Goal: Contribute content: Add original content to the website for others to see

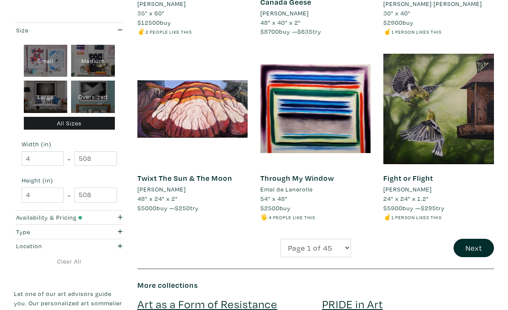
scroll to position [1422, 0]
click at [469, 238] on button "Next" at bounding box center [474, 247] width 40 height 18
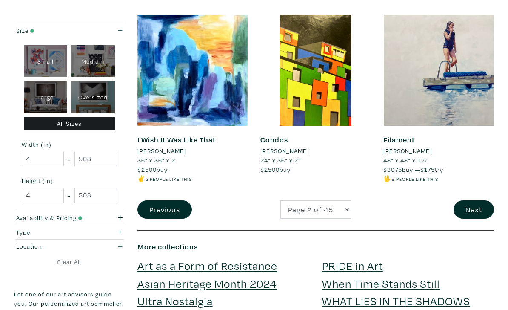
scroll to position [1465, 0]
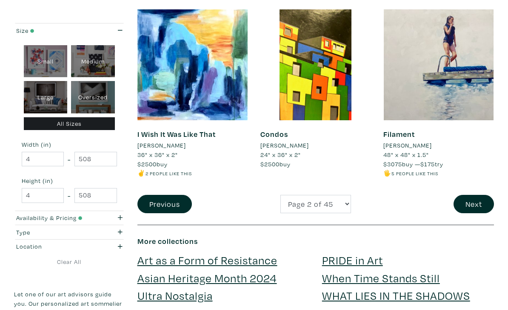
click at [474, 195] on button "Next" at bounding box center [474, 204] width 40 height 18
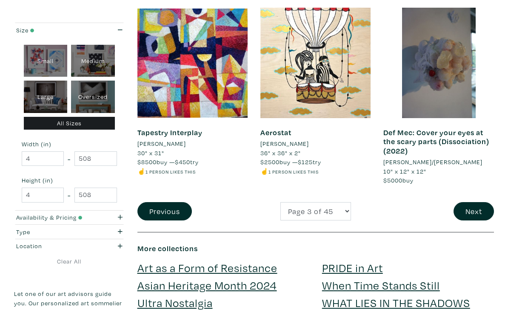
scroll to position [1486, 0]
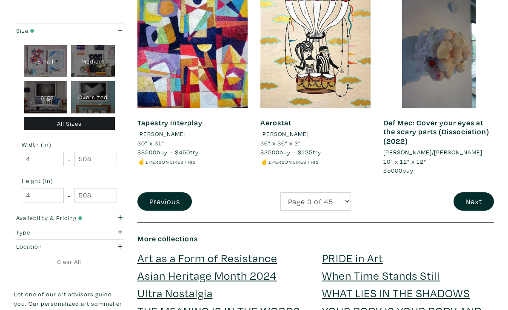
click at [474, 192] on button "Next" at bounding box center [474, 201] width 40 height 18
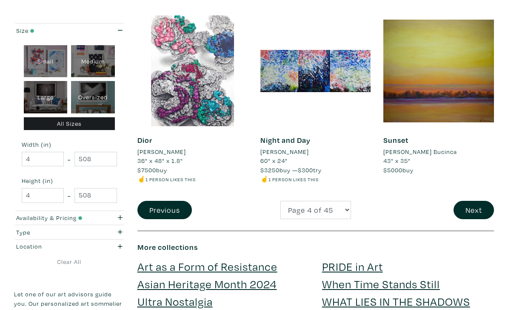
scroll to position [1477, 0]
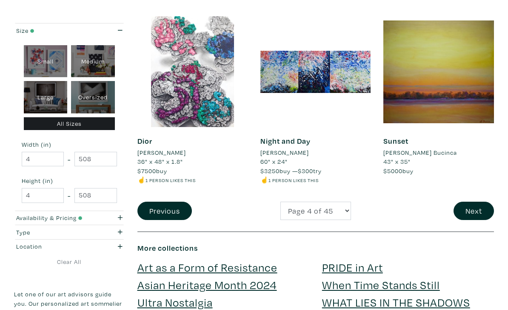
click at [461, 201] on button "Next" at bounding box center [474, 210] width 40 height 18
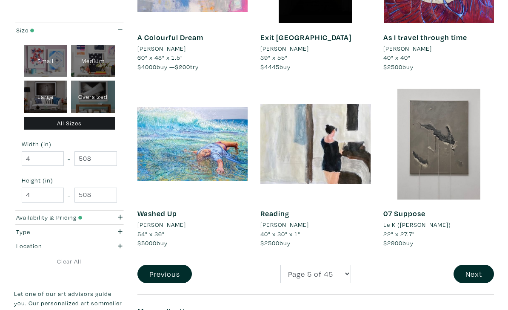
scroll to position [1368, 0]
click at [476, 264] on button "Next" at bounding box center [474, 273] width 40 height 18
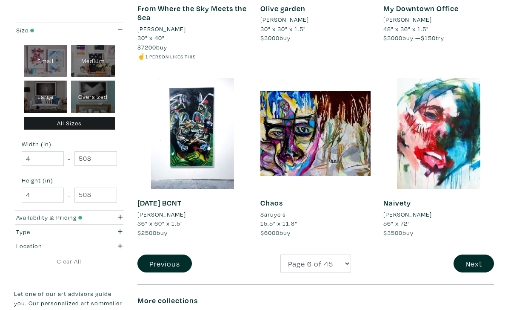
scroll to position [1415, 0]
click at [475, 254] on button "Next" at bounding box center [474, 263] width 40 height 18
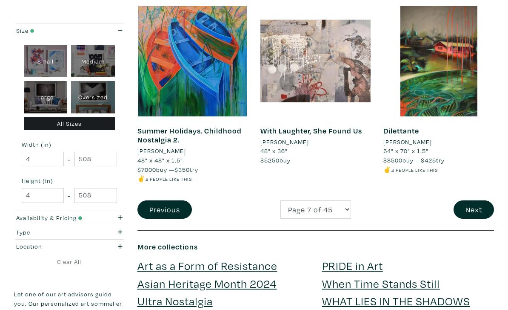
scroll to position [1462, 0]
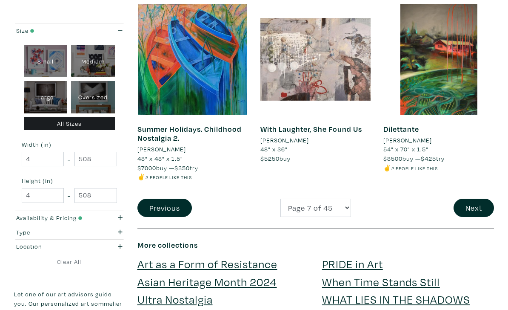
click at [469, 198] on button "Next" at bounding box center [474, 207] width 40 height 18
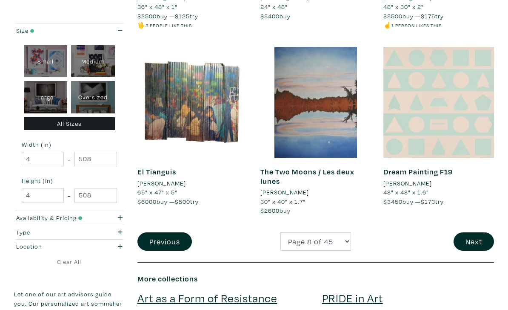
scroll to position [1451, 0]
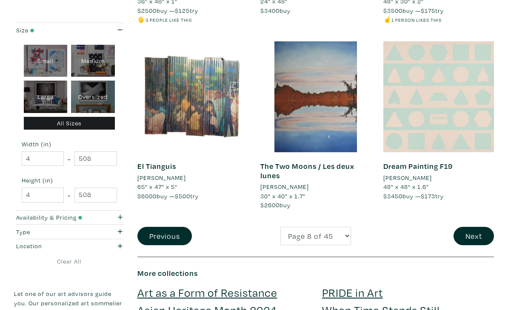
click at [474, 227] on button "Next" at bounding box center [474, 236] width 40 height 18
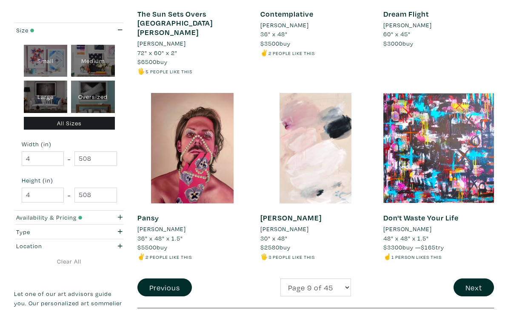
scroll to position [1398, 0]
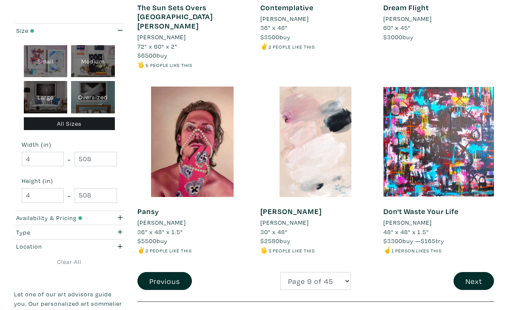
click at [471, 272] on button "Next" at bounding box center [474, 281] width 40 height 18
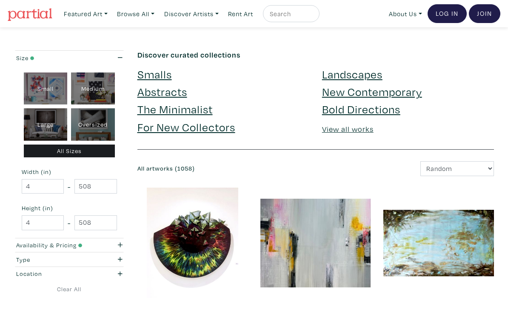
click at [446, 16] on link "Log In" at bounding box center [447, 13] width 39 height 19
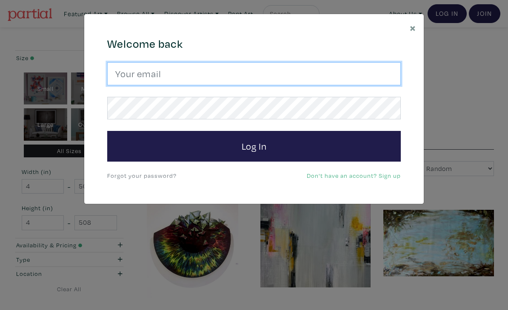
click at [328, 76] on input "email" at bounding box center [254, 73] width 294 height 23
type input "josefj6@gmail.com"
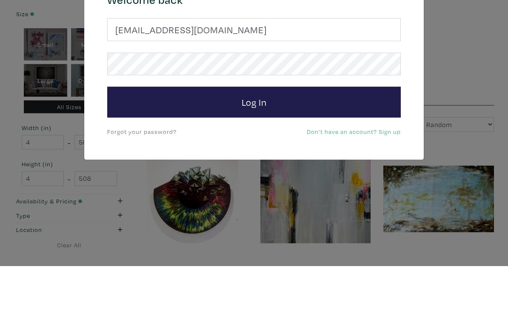
click at [359, 131] on button "Log In" at bounding box center [254, 146] width 294 height 31
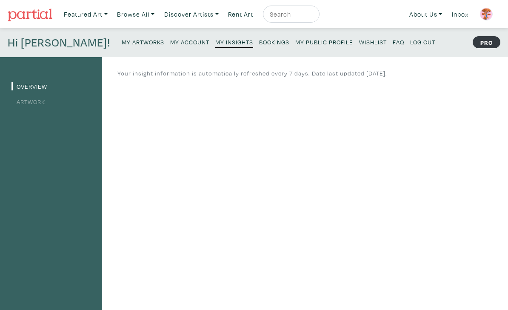
click at [296, 40] on small "My Public Profile" at bounding box center [325, 42] width 58 height 8
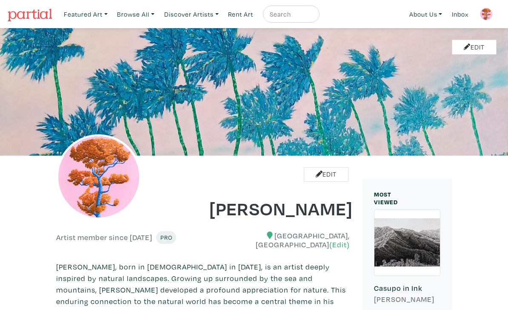
click at [486, 17] on img at bounding box center [486, 14] width 13 height 13
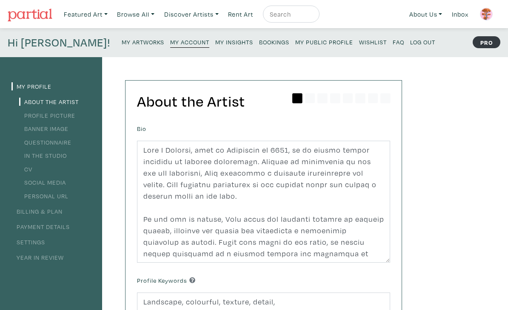
click at [122, 41] on small "My Artworks" at bounding box center [143, 42] width 43 height 8
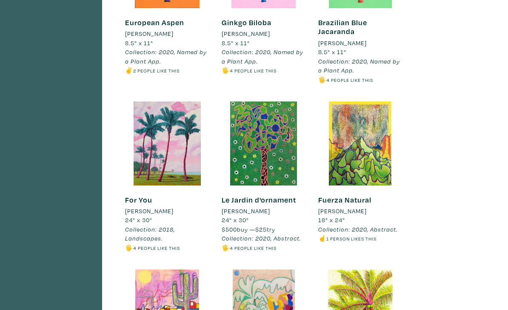
scroll to position [910, 0]
click at [270, 119] on div at bounding box center [264, 143] width 84 height 84
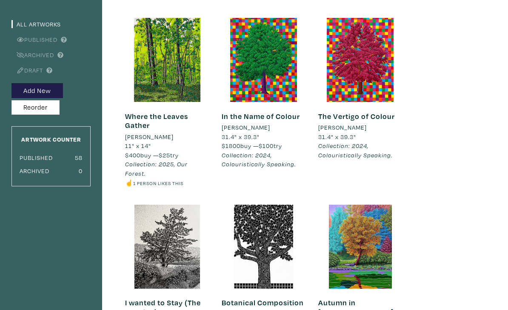
scroll to position [0, 0]
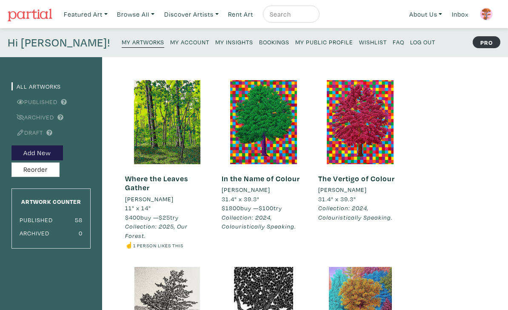
click at [296, 46] on small "My Public Profile" at bounding box center [325, 42] width 58 height 8
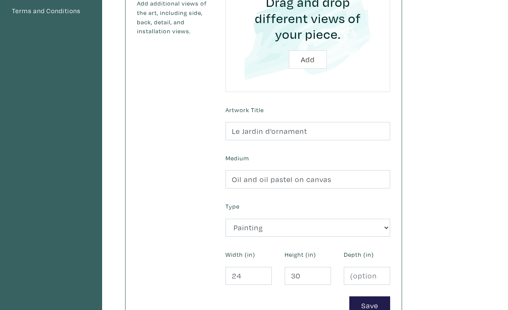
scroll to position [240, 0]
click at [371, 305] on button "Save" at bounding box center [370, 305] width 41 height 18
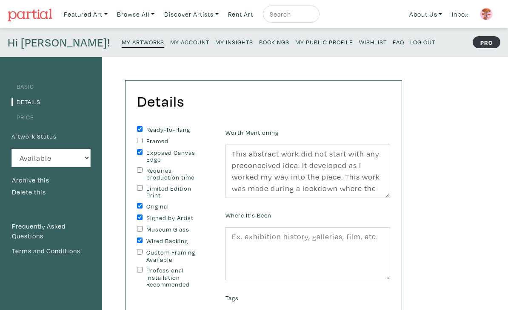
click at [23, 119] on link "Price" at bounding box center [22, 117] width 23 height 8
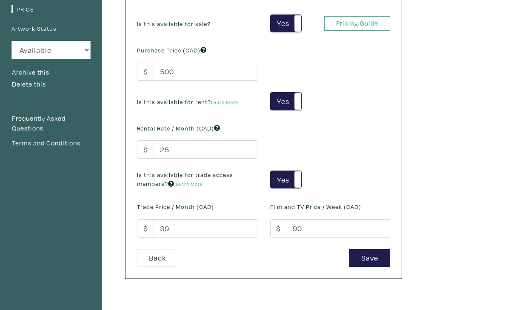
scroll to position [108, 0]
click at [378, 258] on button "Save" at bounding box center [370, 258] width 41 height 18
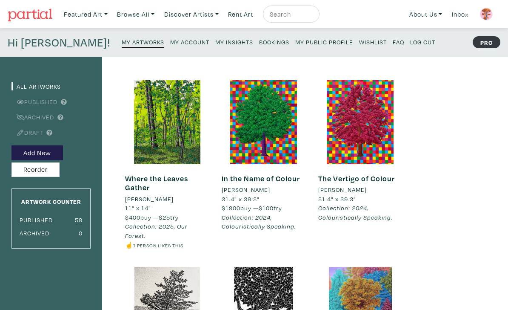
click at [296, 42] on small "My Public Profile" at bounding box center [325, 42] width 58 height 8
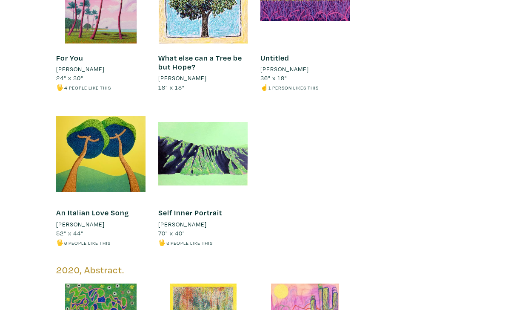
scroll to position [2209, 0]
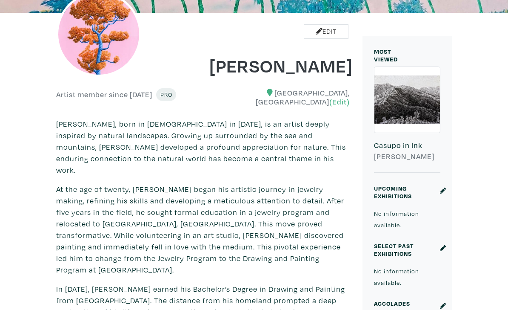
scroll to position [143, 0]
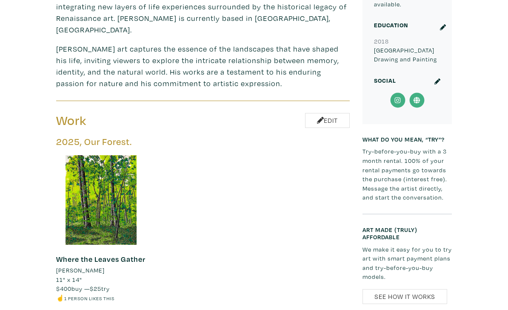
scroll to position [570, 0]
click at [319, 117] on icon at bounding box center [320, 120] width 7 height 7
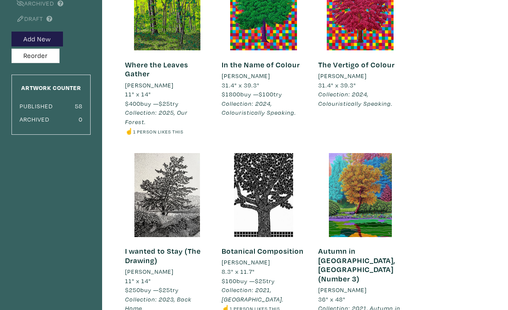
scroll to position [114, 0]
click at [272, 212] on div at bounding box center [264, 195] width 84 height 84
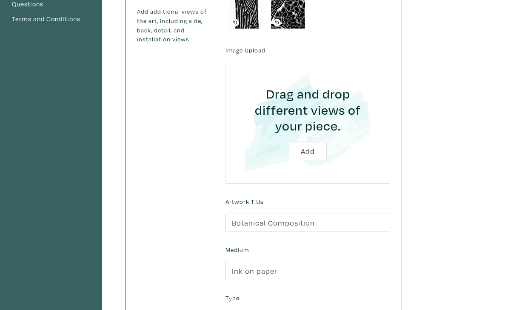
scroll to position [265, 0]
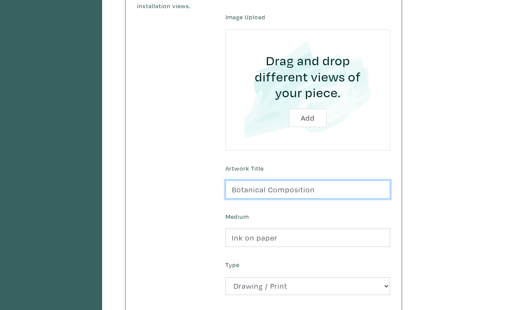
click at [318, 190] on input "Botanical Composition" at bounding box center [308, 189] width 165 height 18
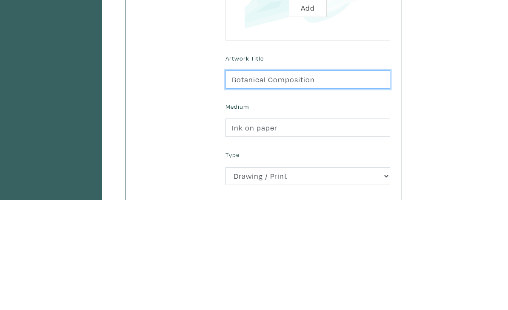
click at [308, 180] on input "Botanical Composition" at bounding box center [308, 189] width 165 height 18
click at [309, 180] on input "Botanical Composition" at bounding box center [308, 189] width 165 height 18
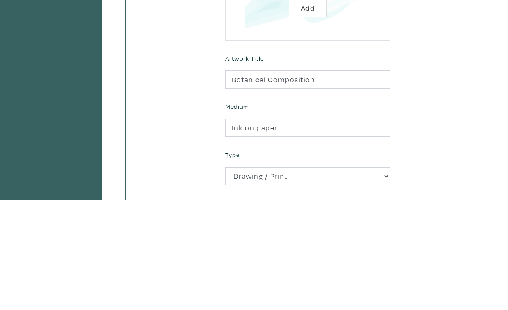
click at [434, 82] on div "Basic Details Price Artwork Status Available Sold Rented Unavailable (other rea…" at bounding box center [254, 93] width 508 height 603
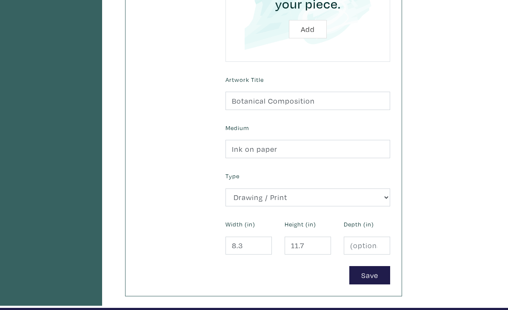
scroll to position [353, 0]
click at [376, 273] on button "Save" at bounding box center [370, 275] width 41 height 18
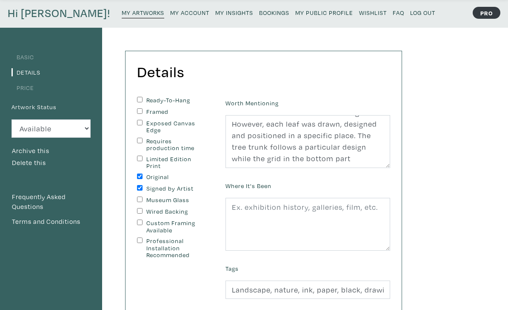
scroll to position [149, 0]
click at [336, 163] on textarea "After physically experiencing and researching about the [GEOGRAPHIC_DATA] in [G…" at bounding box center [308, 141] width 165 height 53
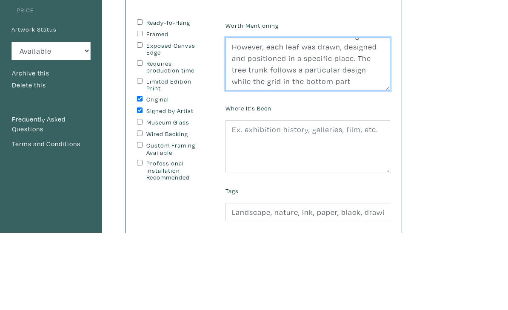
click at [335, 115] on textarea "After physically experiencing and researching about the [GEOGRAPHIC_DATA] in [G…" at bounding box center [308, 141] width 165 height 53
click at [336, 115] on textarea "After physically experiencing and researching about the Boboli Gardens in Flore…" at bounding box center [308, 141] width 165 height 53
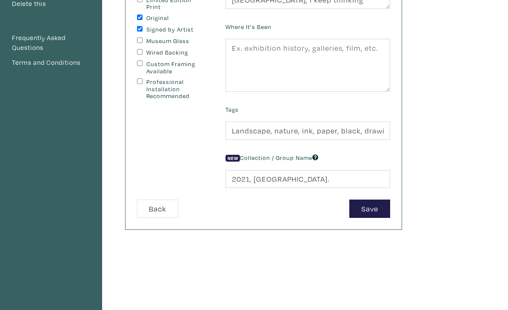
scroll to position [218, 0]
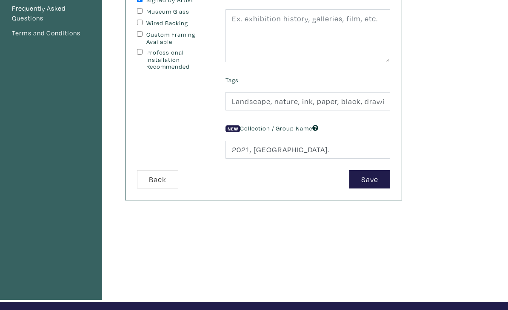
click at [367, 181] on button "Save" at bounding box center [370, 179] width 41 height 18
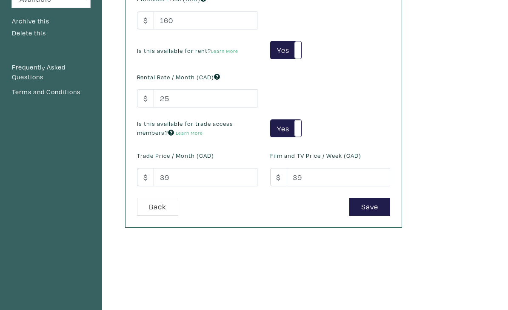
click at [373, 206] on button "Save" at bounding box center [370, 207] width 41 height 18
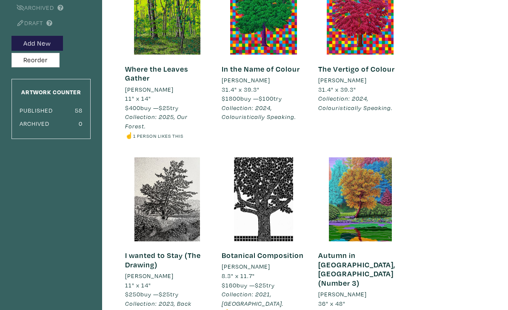
scroll to position [123, 0]
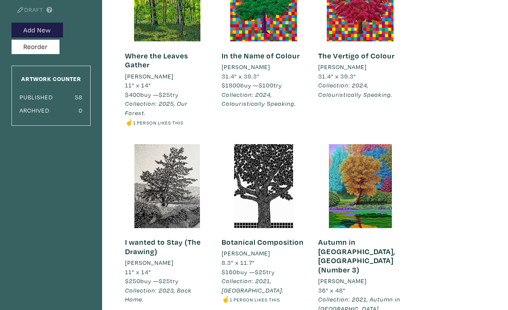
click at [169, 191] on div at bounding box center [167, 186] width 84 height 84
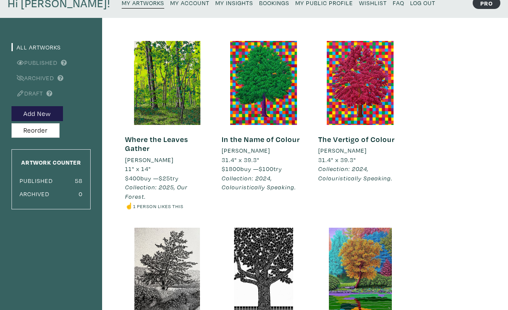
scroll to position [39, 0]
click at [276, 119] on div at bounding box center [264, 83] width 84 height 84
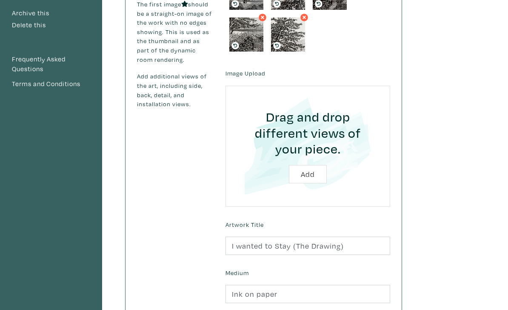
scroll to position [175, 0]
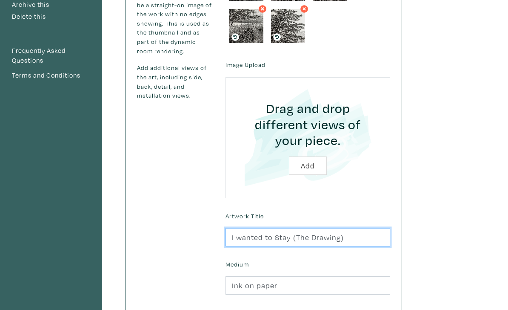
click at [350, 234] on input "I wanted to Stay (The Drawing)" at bounding box center [308, 237] width 165 height 18
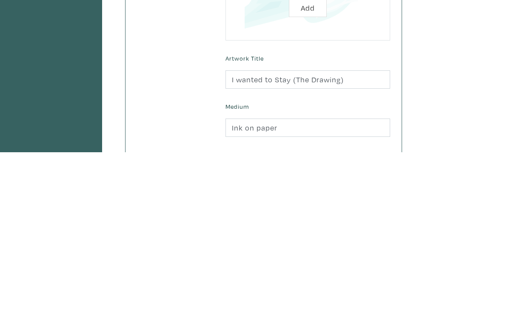
click at [443, 106] on div "Basic Details Price Artwork Status Available Sold Rented Unavailable (other rea…" at bounding box center [254, 163] width 508 height 562
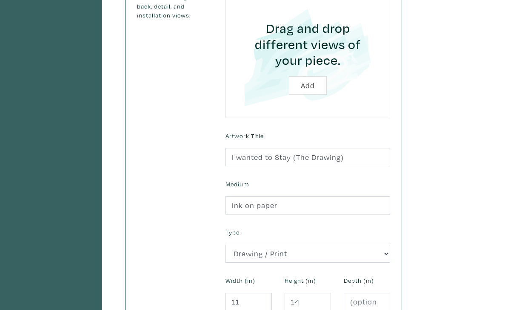
scroll to position [256, 0]
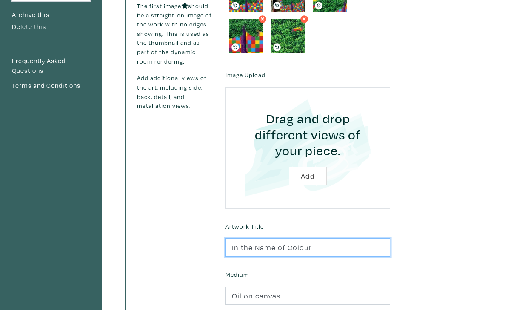
click at [316, 247] on input "In the Name of Colour" at bounding box center [308, 247] width 165 height 18
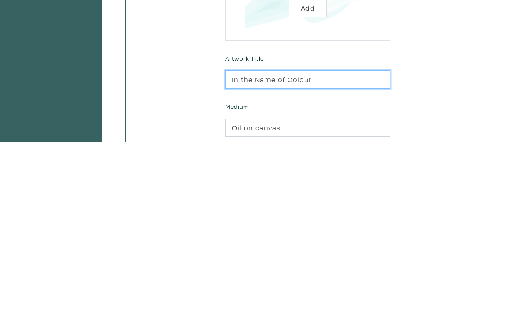
click at [320, 238] on input "In the Name of Colour" at bounding box center [308, 247] width 165 height 18
click at [316, 238] on input "In the Name of Colour" at bounding box center [308, 247] width 165 height 18
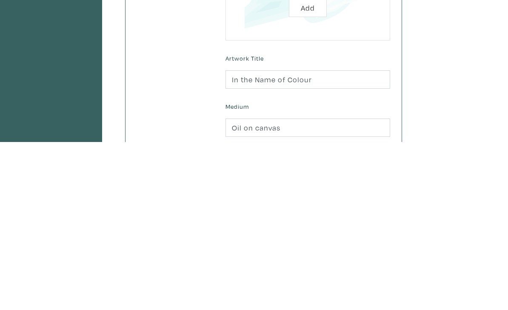
click at [451, 105] on div "Basic Details Price Artwork Status Available Sold Rented Unavailable (other rea…" at bounding box center [254, 173] width 508 height 562
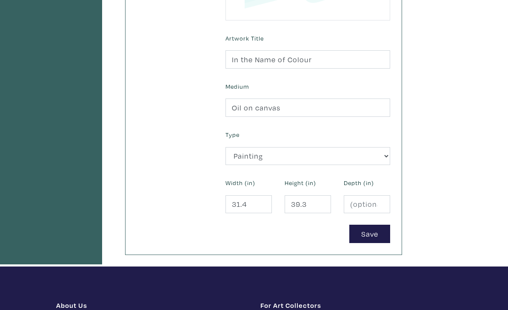
scroll to position [353, 0]
click at [368, 230] on button "Save" at bounding box center [370, 233] width 41 height 18
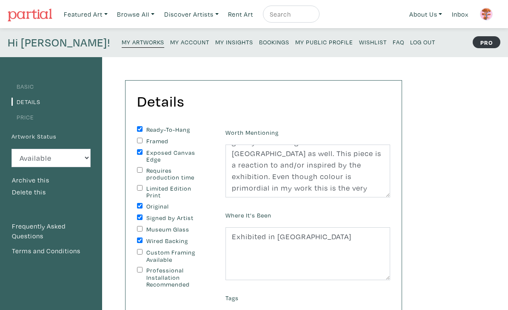
scroll to position [172, 0]
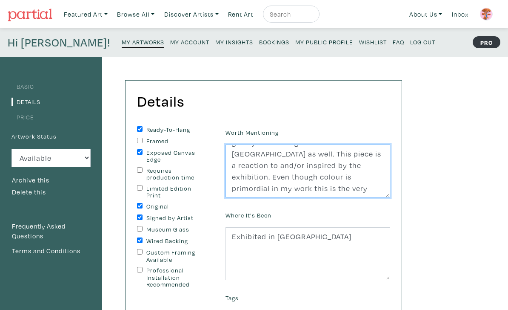
click at [293, 190] on textarea "In the summer of 2023 I had the opportunity to see an exhibition of a [DEMOGRAP…" at bounding box center [308, 170] width 165 height 53
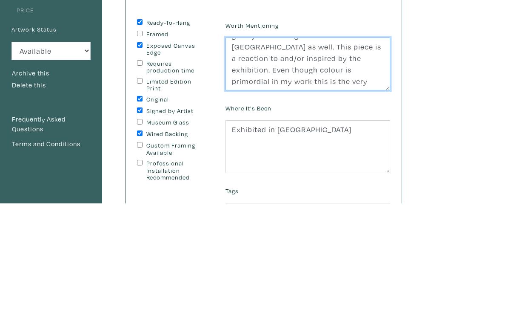
click at [305, 144] on textarea "In the summer of 2023 I had the opportunity to see an exhibition of a [DEMOGRAP…" at bounding box center [308, 170] width 165 height 53
click at [302, 144] on textarea "In the summer of 2023 I had the opportunity to see an exhibition of a [DEMOGRAP…" at bounding box center [308, 170] width 165 height 53
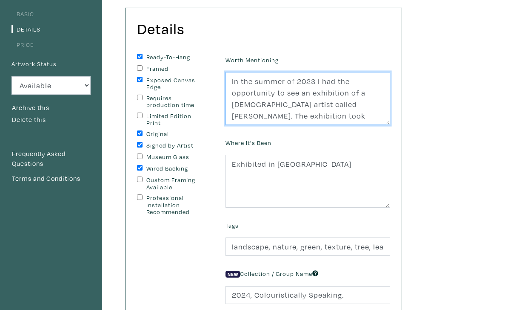
scroll to position [0, 0]
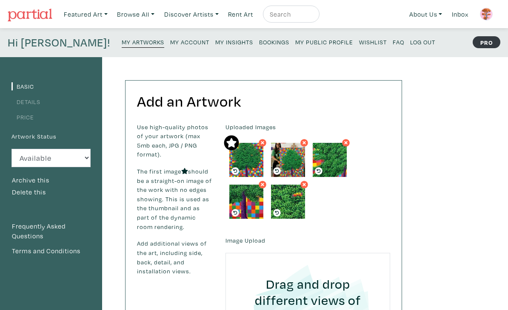
click at [122, 42] on small "My Artworks" at bounding box center [143, 42] width 43 height 8
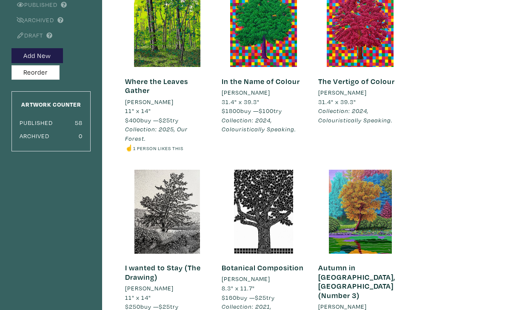
scroll to position [97, 0]
click at [168, 239] on div at bounding box center [167, 211] width 84 height 84
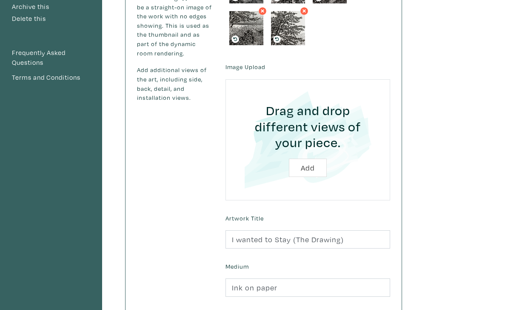
scroll to position [174, 0]
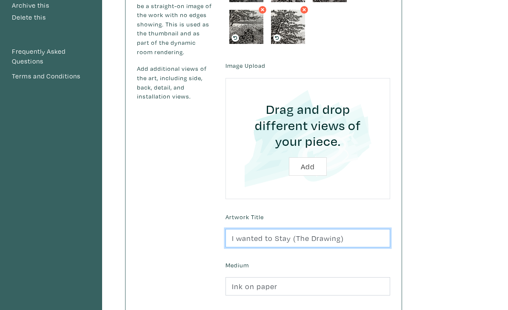
click at [354, 237] on input "I wanted to Stay (The Drawing)" at bounding box center [308, 238] width 165 height 18
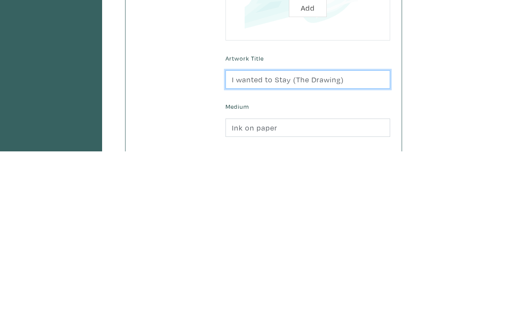
click at [352, 229] on input "I wanted to Stay (The Drawing)" at bounding box center [308, 238] width 165 height 18
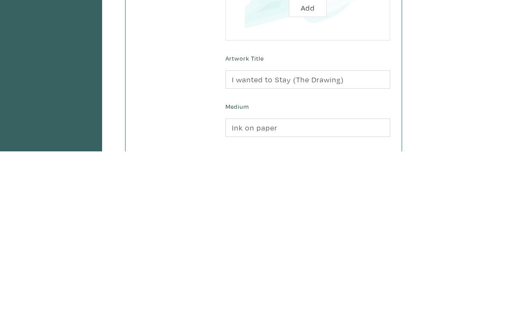
click at [436, 90] on div "Basic Details Price Artwork Status Available Sold Rented Unavailable (other rea…" at bounding box center [254, 164] width 508 height 562
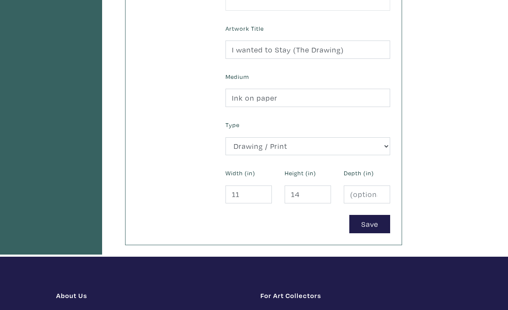
scroll to position [363, 0]
click at [370, 226] on button "Save" at bounding box center [370, 224] width 41 height 18
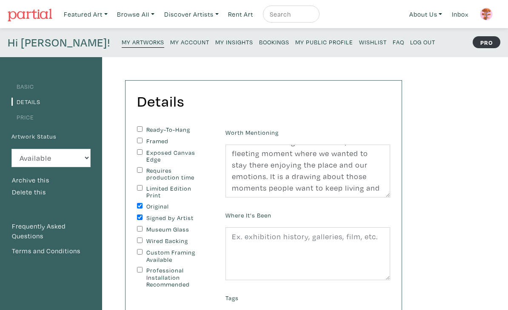
scroll to position [138, 0]
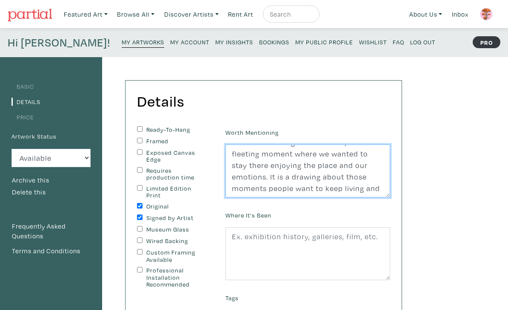
click at [275, 191] on textarea "This drawing is based on an experience I had in [GEOGRAPHIC_DATA] visiting my f…" at bounding box center [308, 170] width 165 height 53
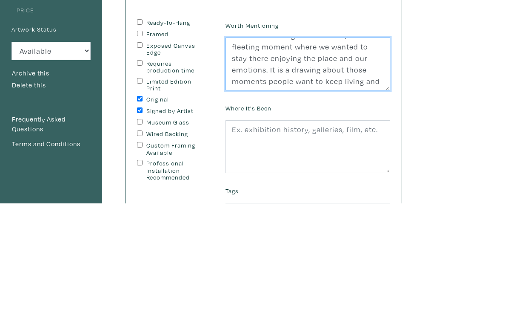
click at [275, 144] on textarea "This drawing is based on an experience I had in [GEOGRAPHIC_DATA] visiting my f…" at bounding box center [308, 170] width 165 height 53
click at [274, 144] on textarea "This drawing is based on an experience I had in Italy visiting my father in law…" at bounding box center [308, 170] width 165 height 53
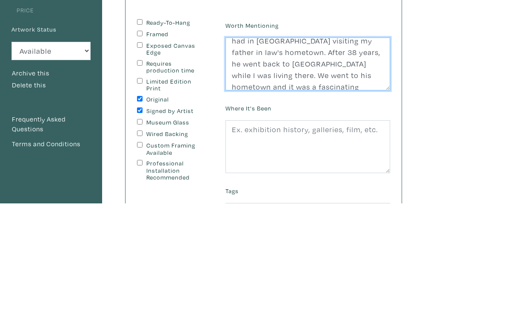
scroll to position [0, 0]
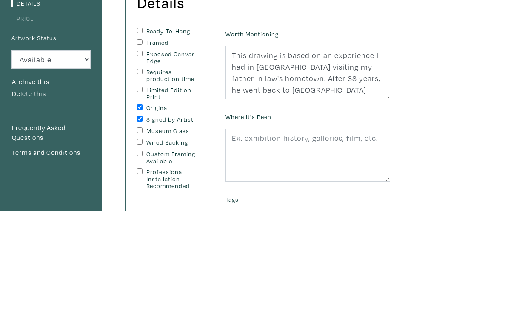
click at [450, 72] on div "Basic Details Price Artwork Status Available Sold Rented Unavailable (other rea…" at bounding box center [254, 288] width 508 height 462
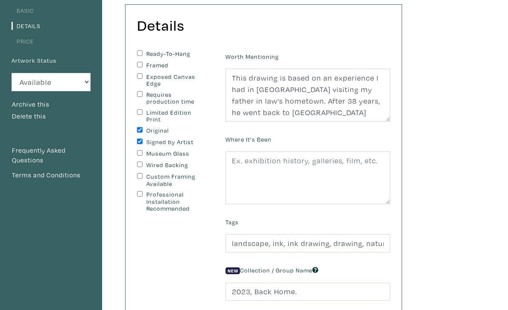
scroll to position [86, 0]
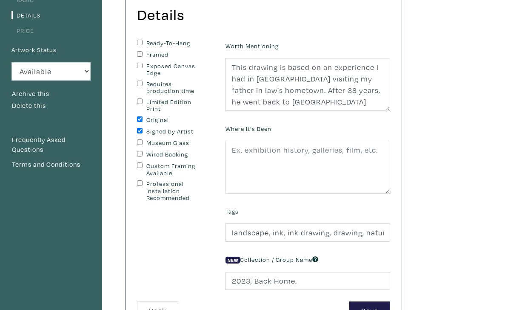
click at [160, 309] on button "Back" at bounding box center [157, 310] width 41 height 18
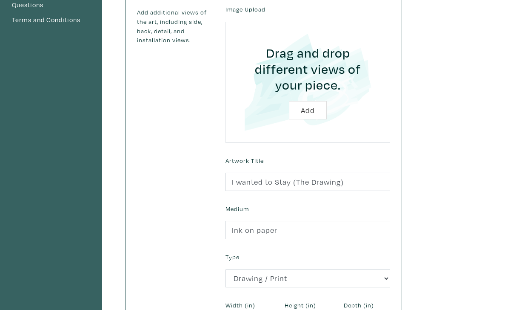
scroll to position [231, 0]
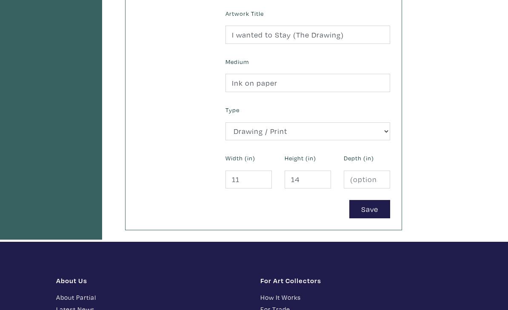
click at [375, 210] on button "Save" at bounding box center [370, 209] width 41 height 18
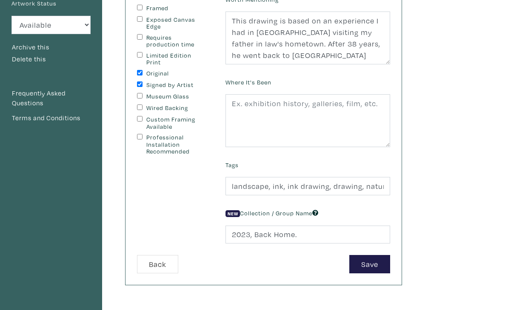
scroll to position [133, 0]
click at [370, 261] on button "Save" at bounding box center [370, 264] width 41 height 18
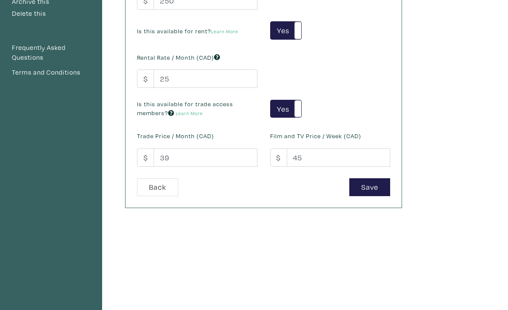
scroll to position [178, 0]
click at [377, 184] on button "Save" at bounding box center [370, 187] width 41 height 18
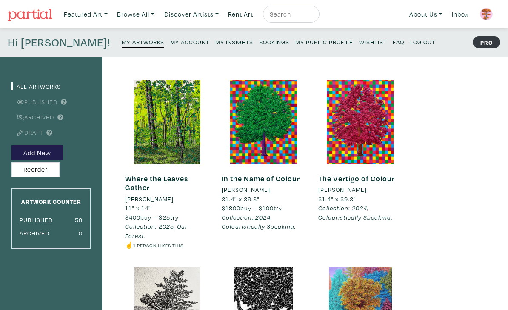
click at [158, 181] on link "Where the Leaves Gather" at bounding box center [156, 182] width 63 height 19
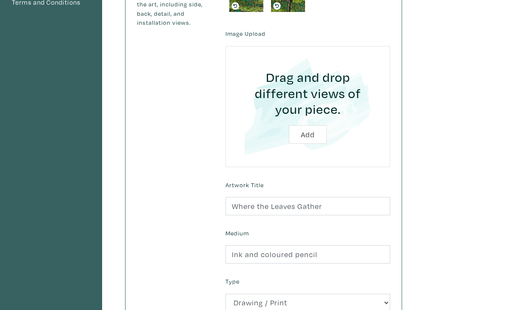
scroll to position [248, 0]
click at [354, 203] on input "Where the Leaves Gather" at bounding box center [308, 206] width 165 height 18
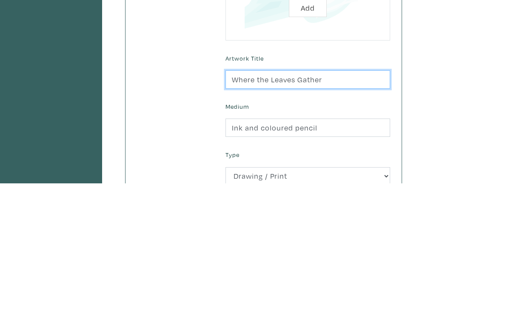
click at [335, 197] on input "Where the Leaves Gather" at bounding box center [308, 206] width 165 height 18
click at [336, 197] on input "Where the Leaves Gather" at bounding box center [308, 206] width 165 height 18
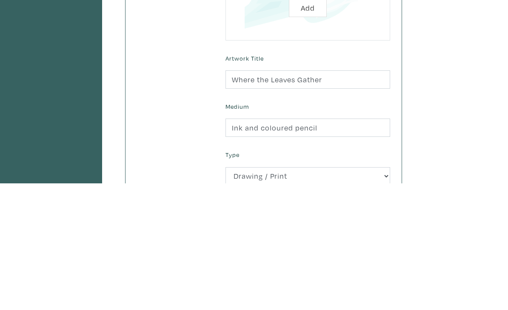
click at [443, 102] on div "Basic Details Price Artwork Status Available Sold Rented Unavailable (other rea…" at bounding box center [254, 110] width 508 height 603
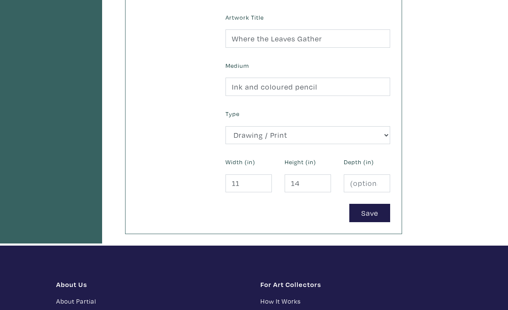
scroll to position [417, 0]
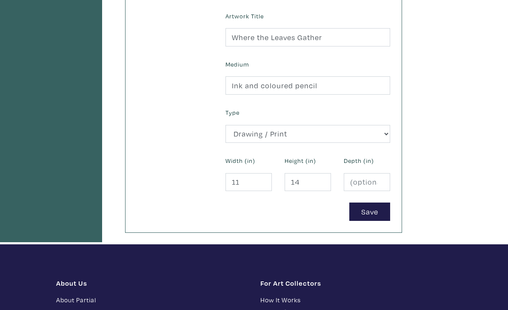
click at [365, 205] on button "Save" at bounding box center [370, 211] width 41 height 18
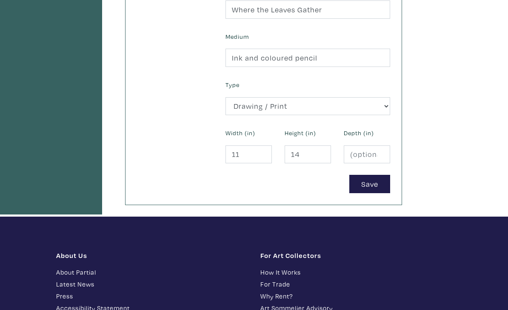
click at [369, 182] on button "Save" at bounding box center [370, 184] width 41 height 18
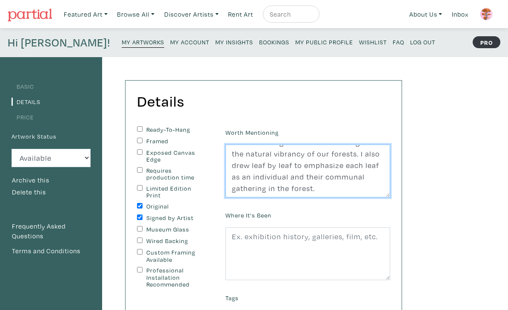
click at [292, 188] on textarea "Where the Leaves Gather is a drawing that is part of a series called Our Forest…" at bounding box center [308, 170] width 165 height 53
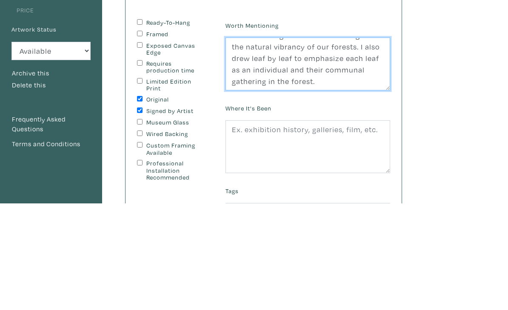
click at [295, 144] on textarea "Where the Leaves Gather is a drawing that is part of a series called Our Forest…" at bounding box center [308, 170] width 165 height 53
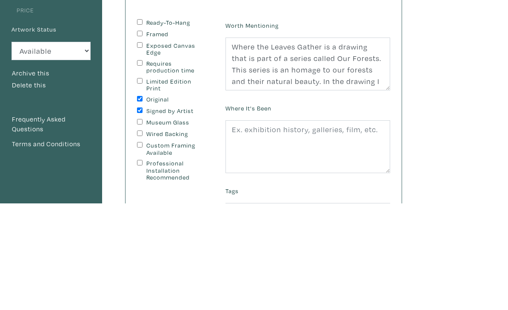
scroll to position [107, 0]
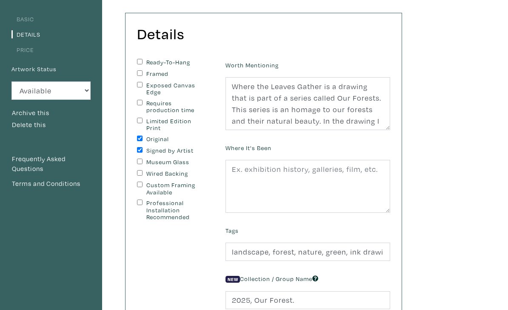
scroll to position [67, 0]
